Goal: Information Seeking & Learning: Learn about a topic

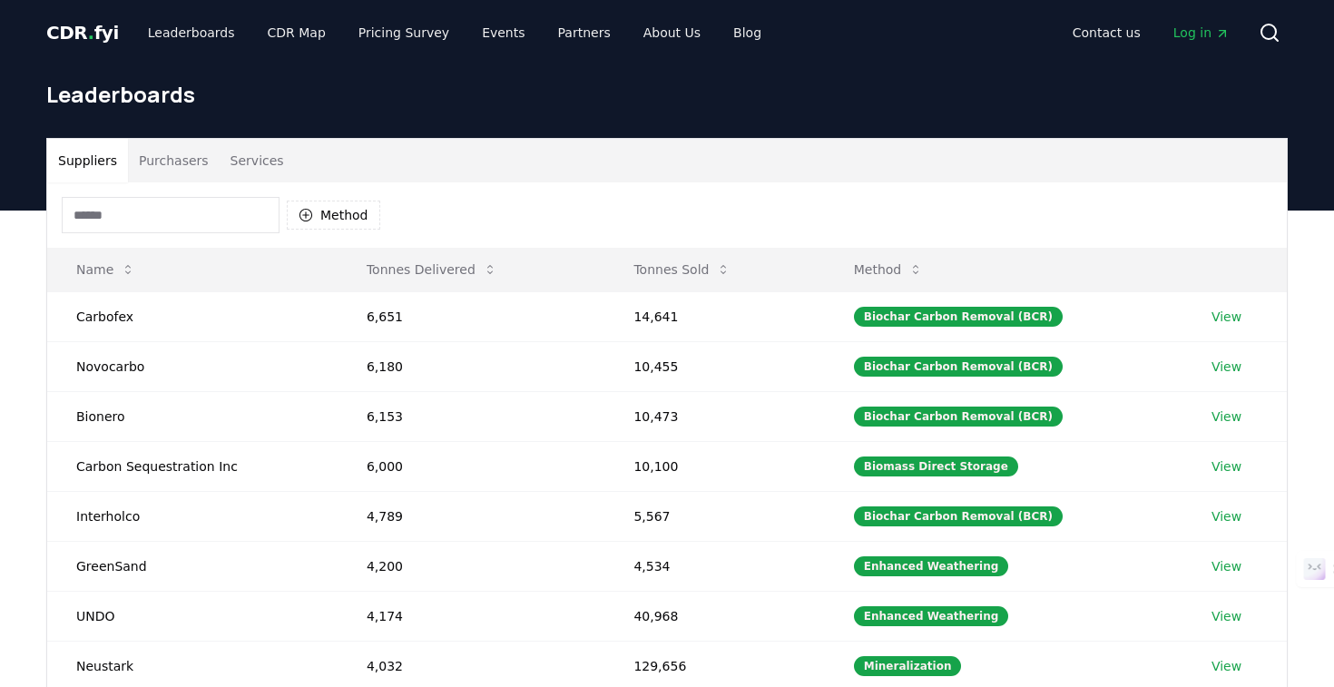
scroll to position [536, 0]
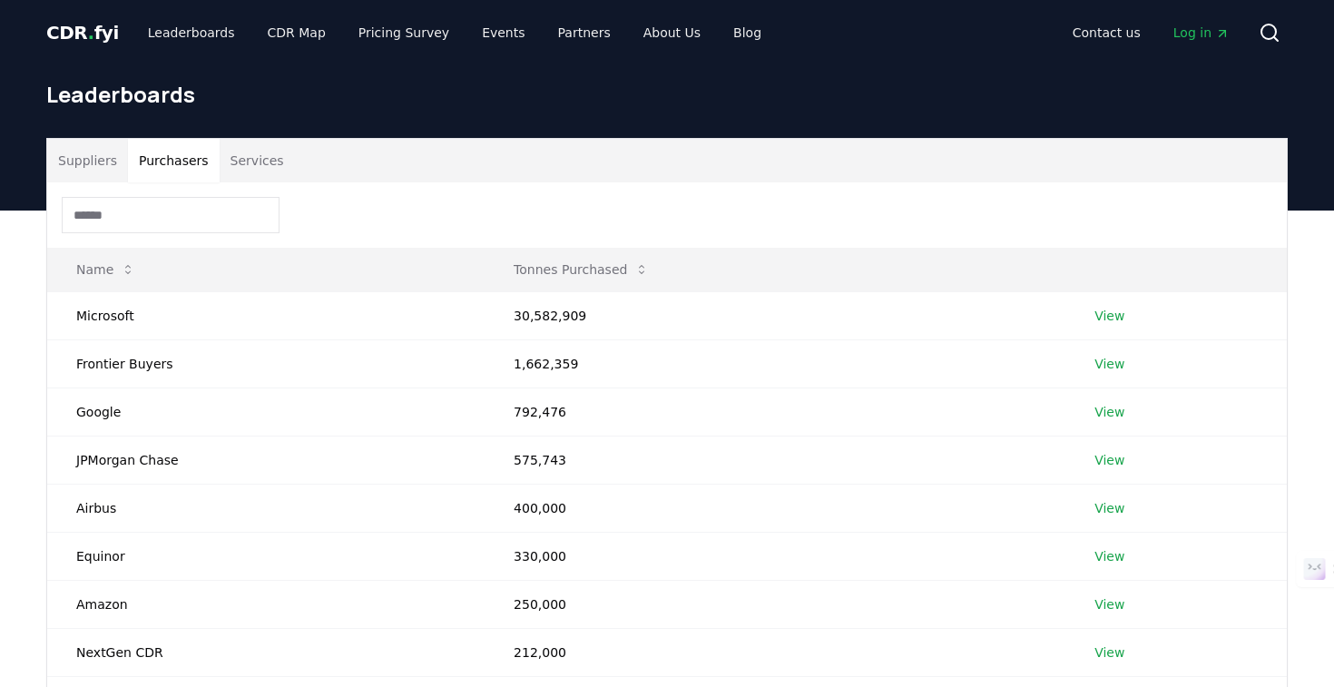
scroll to position [522, 0]
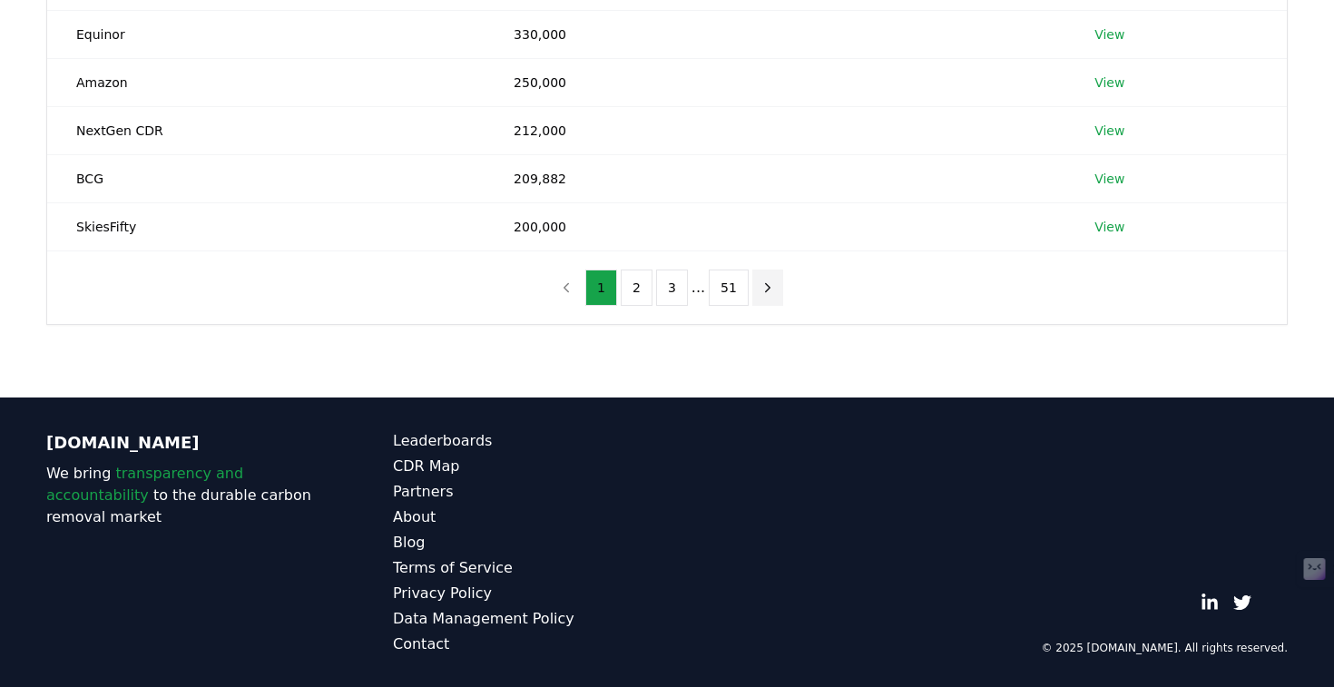
click at [767, 286] on icon "next page" at bounding box center [768, 288] width 16 height 16
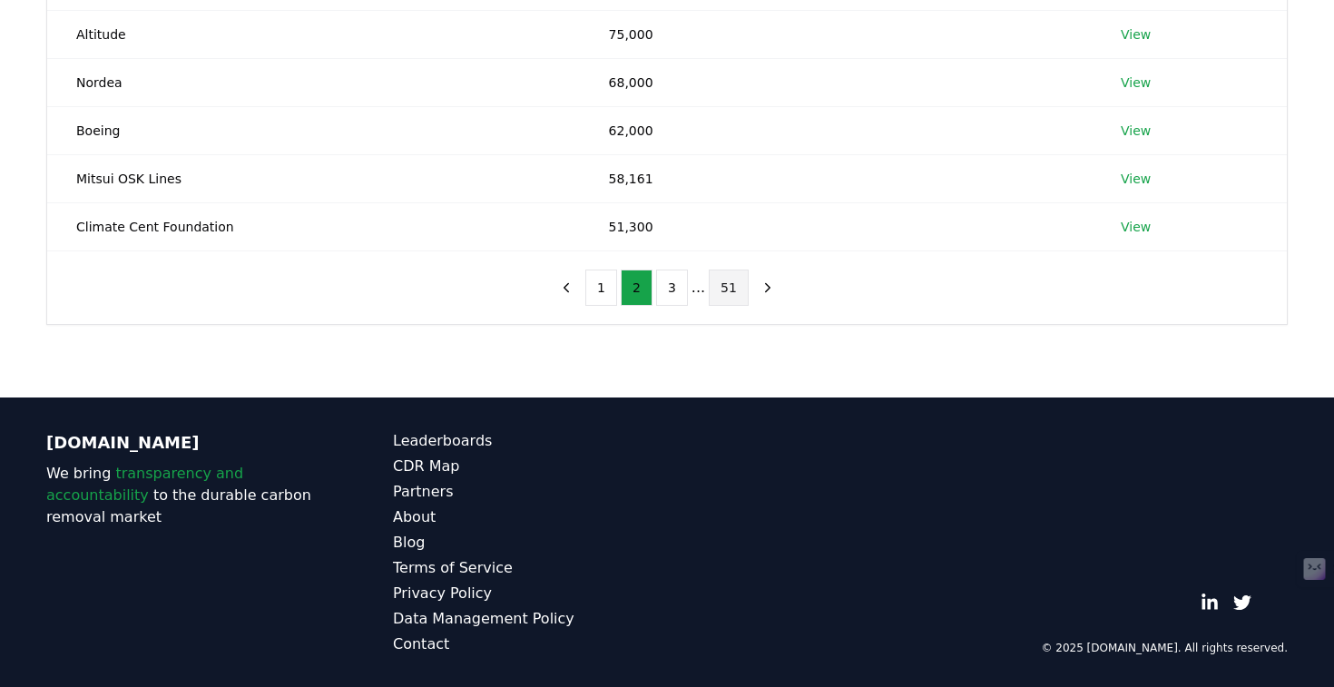
click at [726, 292] on button "51" at bounding box center [729, 288] width 40 height 36
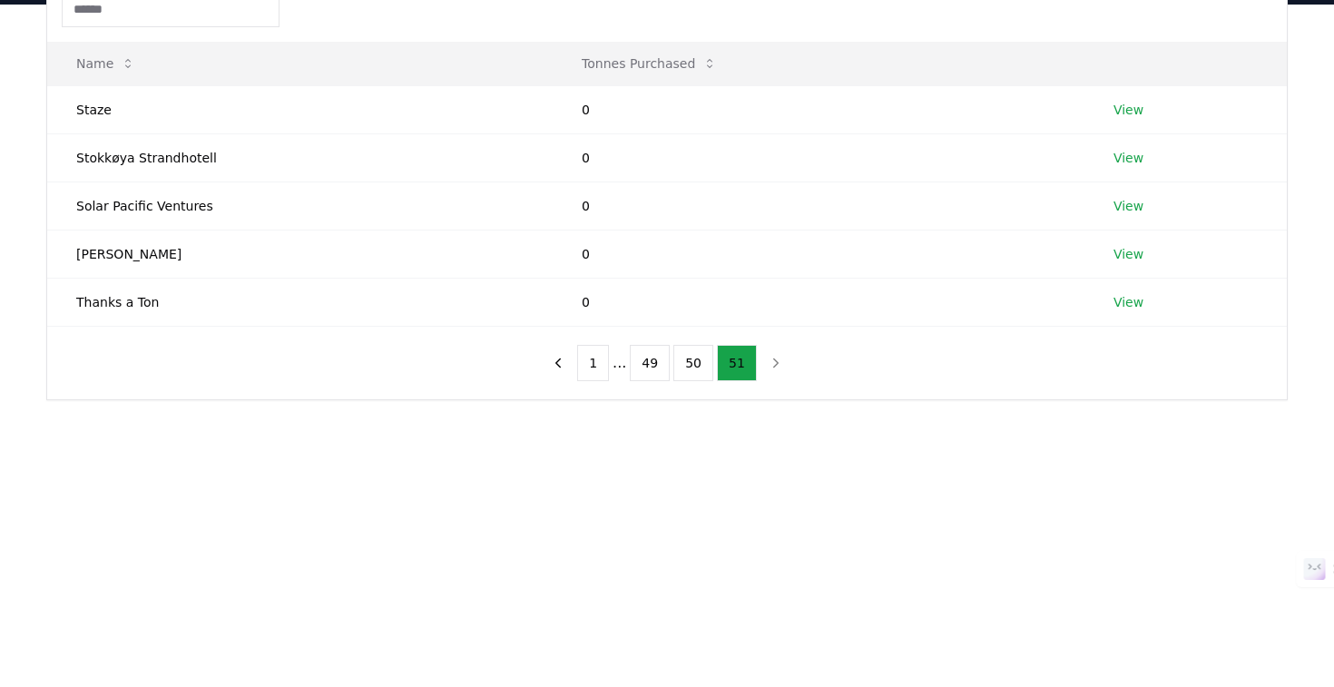
scroll to position [180, 0]
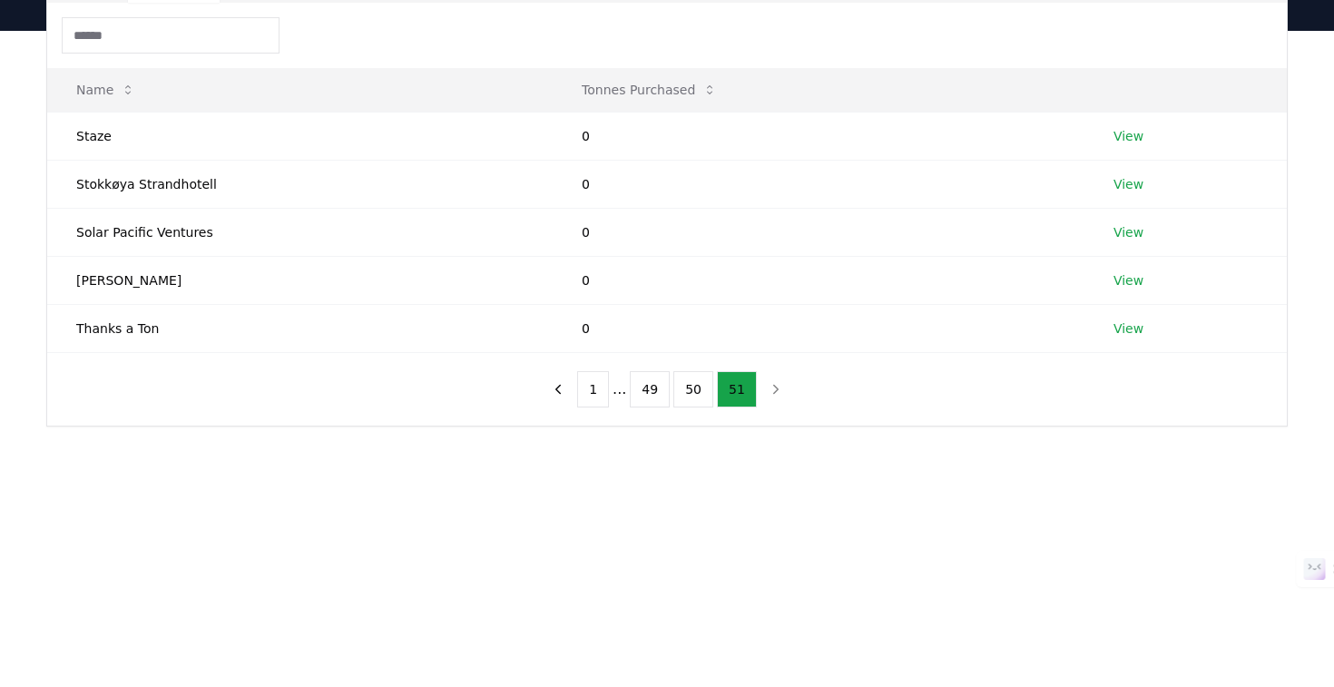
click at [774, 388] on nav "1 ... 49 50 51" at bounding box center [667, 389] width 249 height 36
drag, startPoint x: 162, startPoint y: 326, endPoint x: 70, endPoint y: 326, distance: 92.6
click at [70, 326] on td "Thanks a Ton" at bounding box center [300, 328] width 506 height 48
copy td "Thanks a Ton"
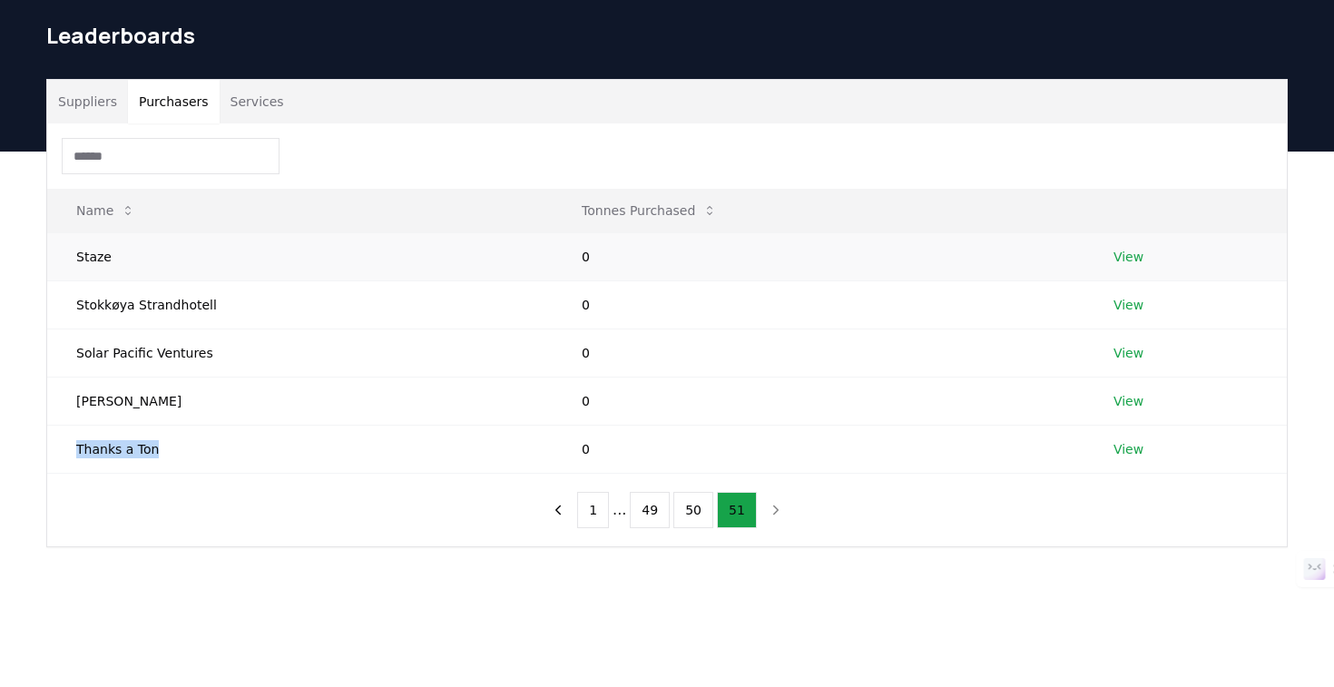
scroll to position [72, 0]
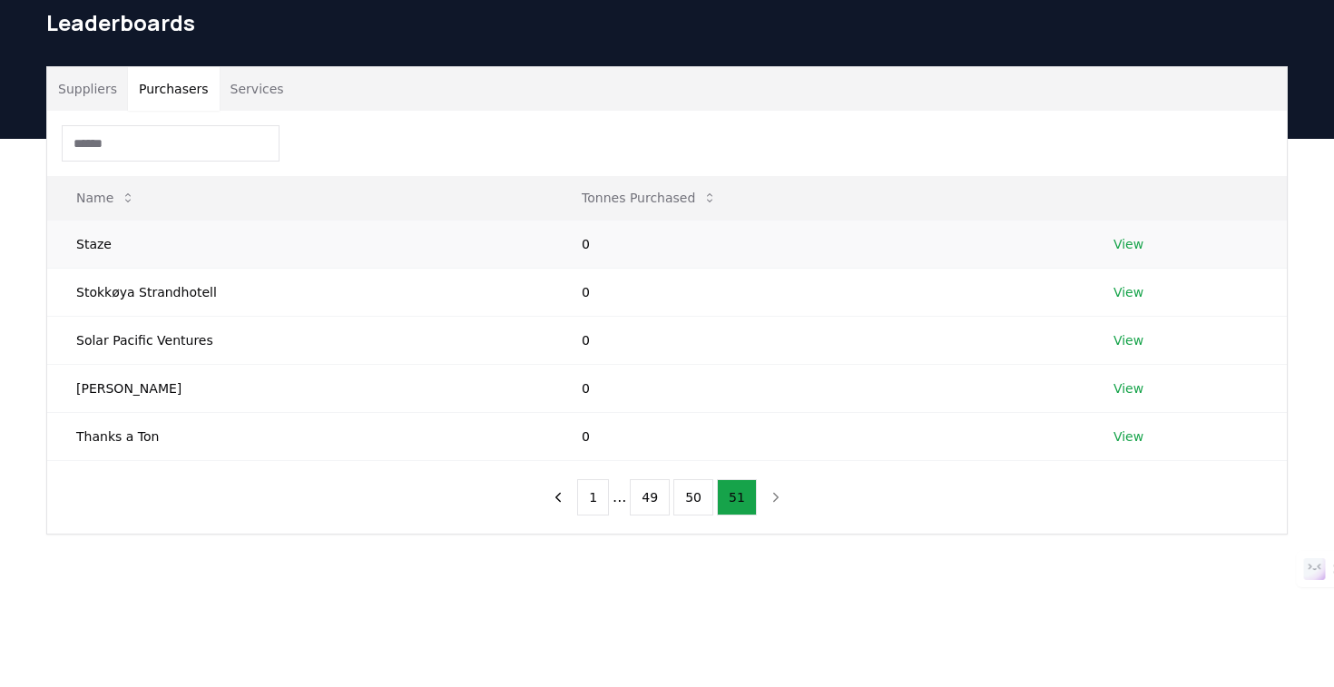
click at [94, 250] on td "Staze" at bounding box center [300, 244] width 506 height 48
click at [1114, 244] on link "View" at bounding box center [1129, 244] width 30 height 18
click at [1123, 243] on link "View" at bounding box center [1129, 244] width 30 height 18
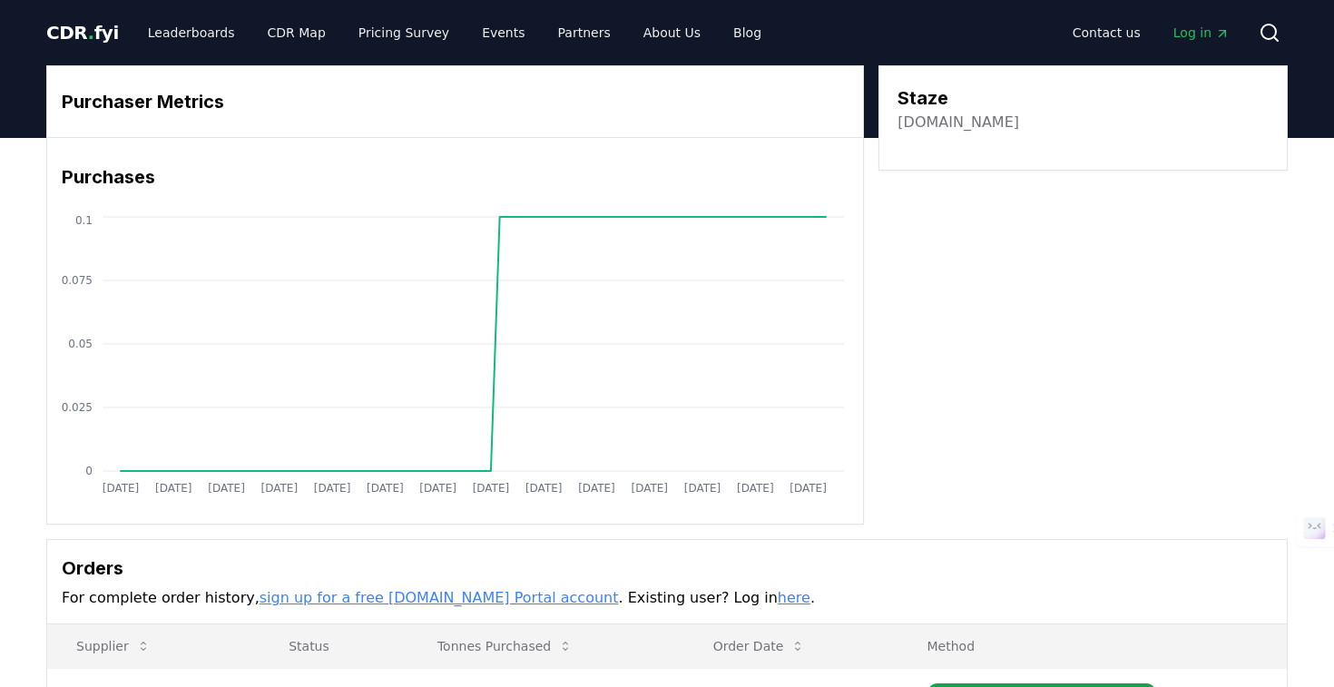
scroll to position [217, 0]
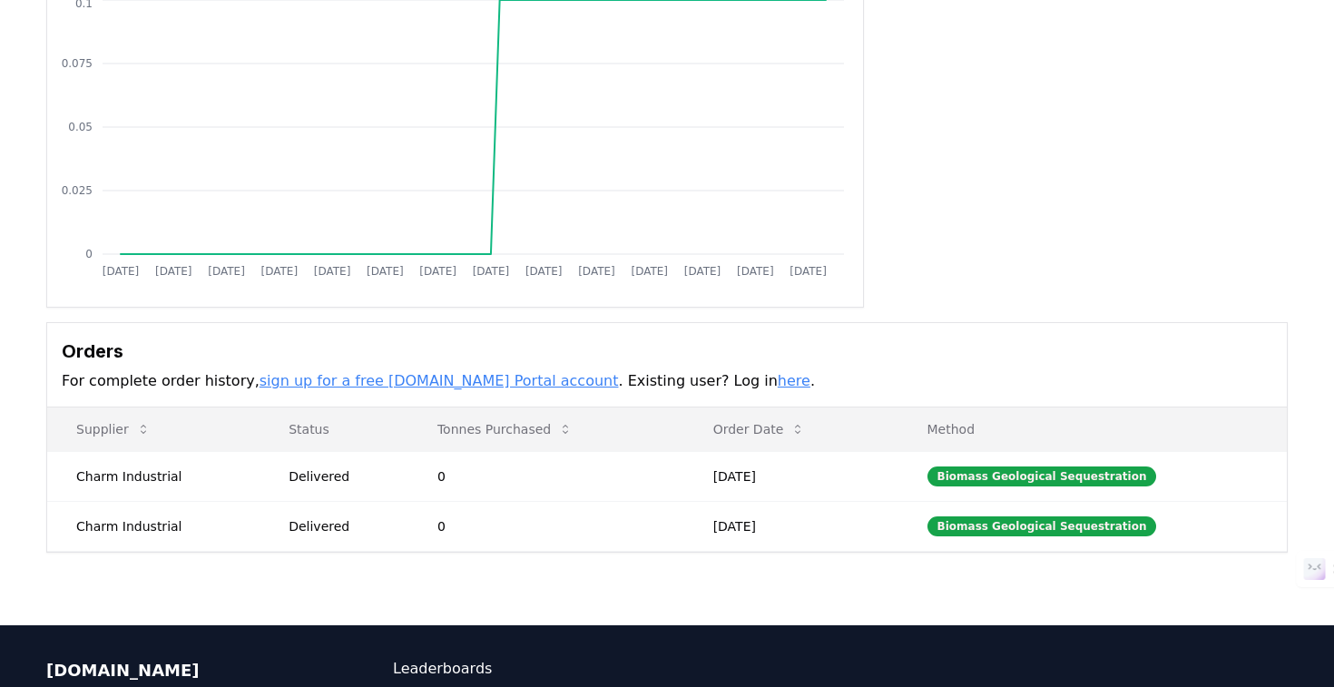
click at [64, 347] on h3 "Orders" at bounding box center [667, 351] width 1211 height 27
click at [92, 356] on h3 "Orders" at bounding box center [667, 351] width 1211 height 27
copy h3 "Orders"
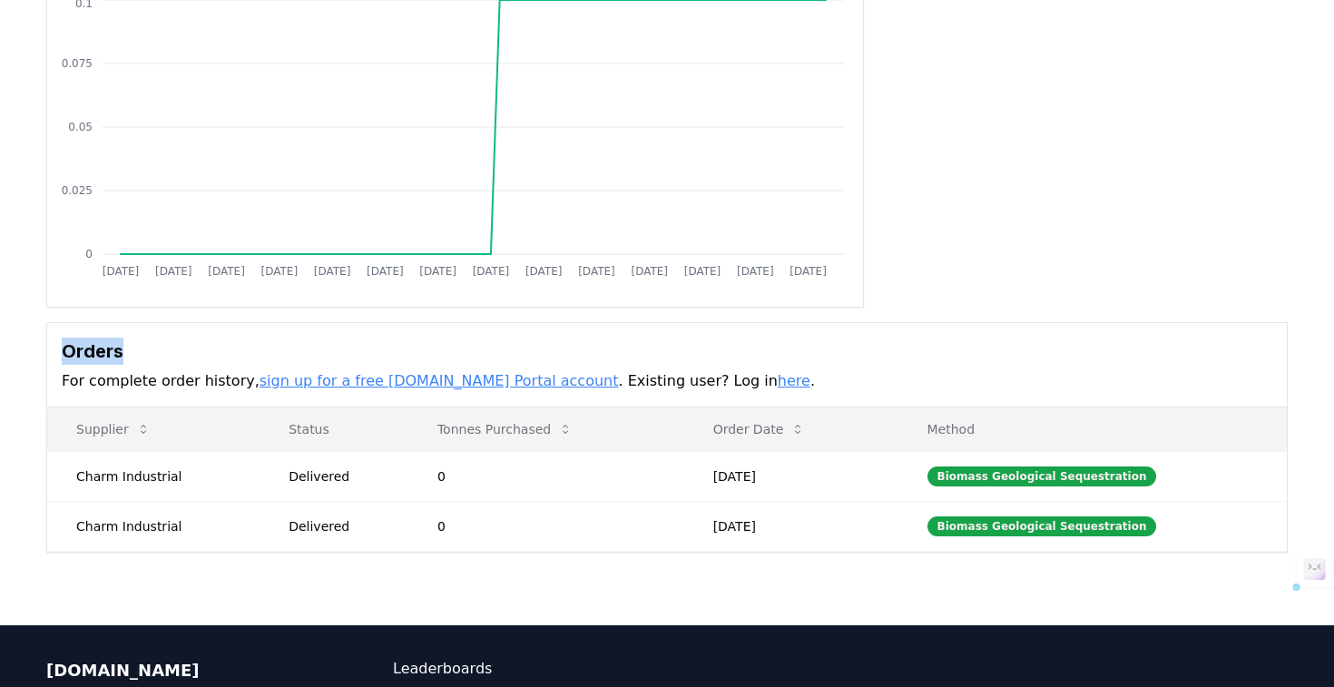
click at [75, 348] on h3 "Orders" at bounding box center [667, 351] width 1211 height 27
click at [160, 351] on h3 "Orders" at bounding box center [667, 351] width 1211 height 27
click at [99, 356] on h3 "Orders" at bounding box center [667, 351] width 1211 height 27
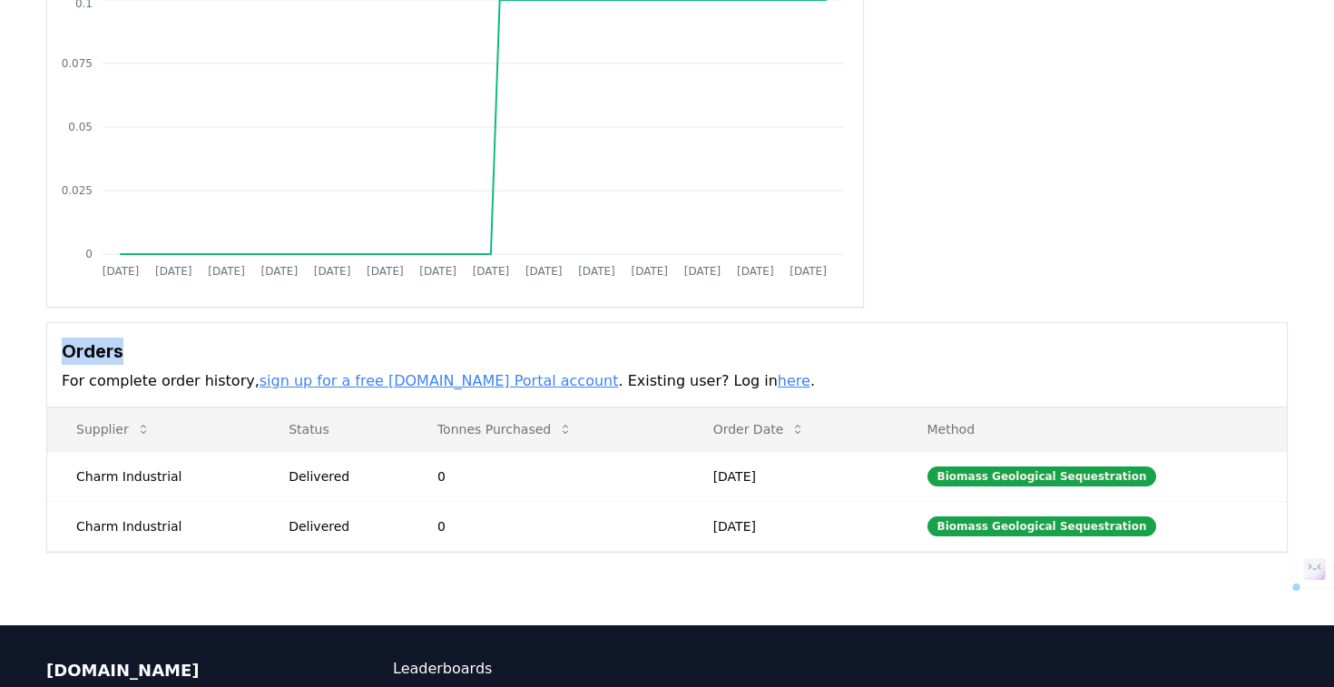
copy h3 "Orders"
click at [190, 326] on div "Orders For complete order history, sign up for a free CDR.fyi Portal account . …" at bounding box center [667, 365] width 1240 height 84
click at [92, 347] on h3 "Orders" at bounding box center [667, 351] width 1211 height 27
copy h3 "Orders"
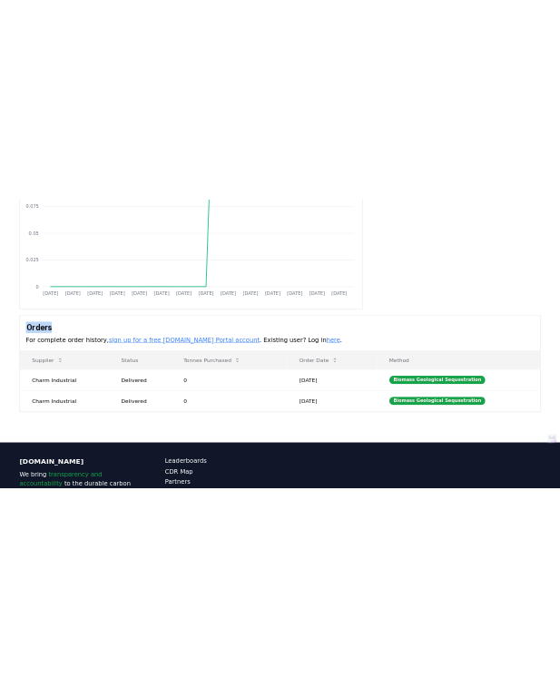
scroll to position [284, 0]
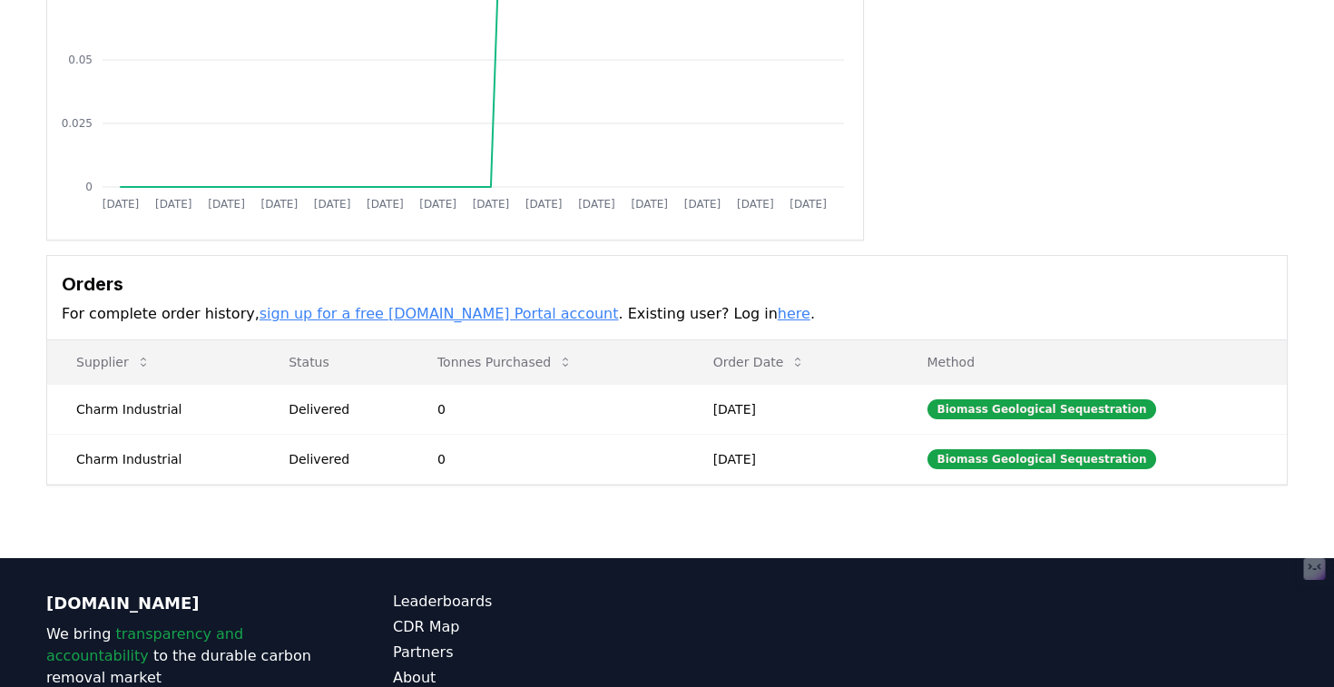
click at [338, 518] on div "Purchaser Metrics Purchases Jan 2019 Jul 2019 Jan 2020 Jul 2020 Jan 2021 Jul 20…" at bounding box center [667, 206] width 1334 height 704
drag, startPoint x: 64, startPoint y: 314, endPoint x: 235, endPoint y: 315, distance: 170.6
click at [235, 315] on p "For complete order history, sign up for a free CDR.fyi Portal account . Existin…" at bounding box center [667, 314] width 1211 height 22
copy p "For complete order history"
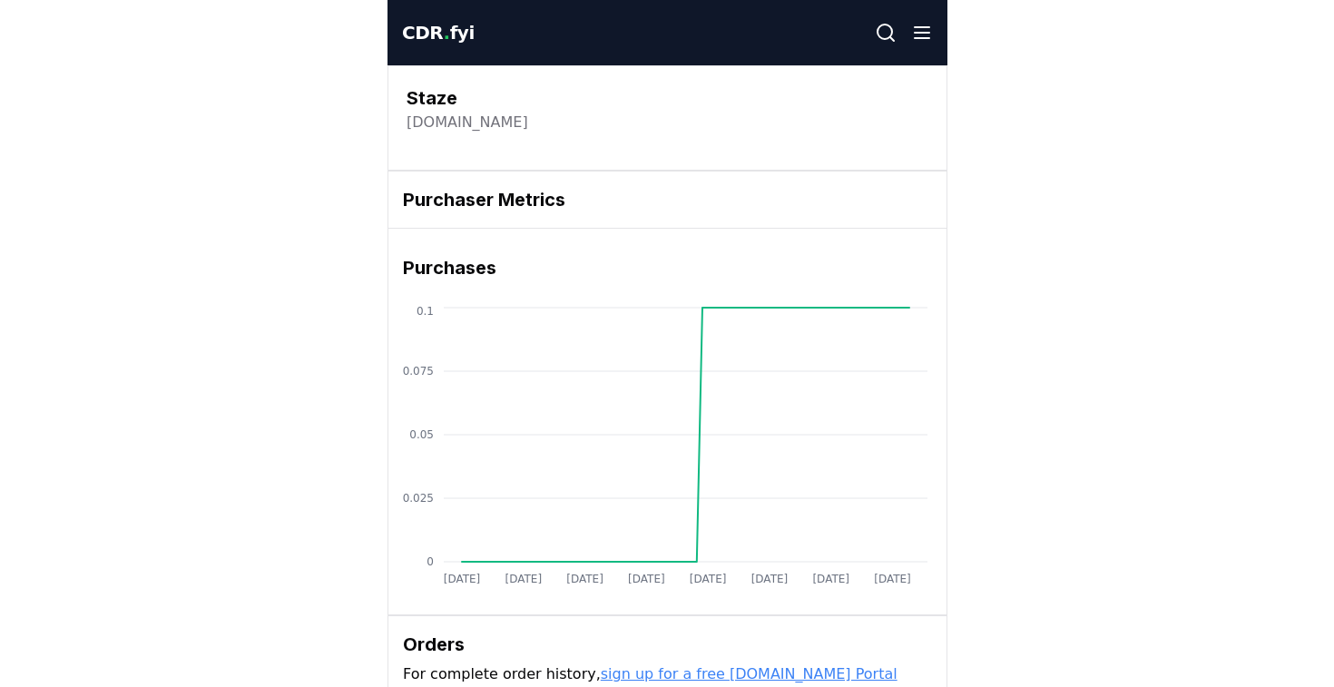
scroll to position [284, 0]
